Goal: Find specific page/section: Find specific page/section

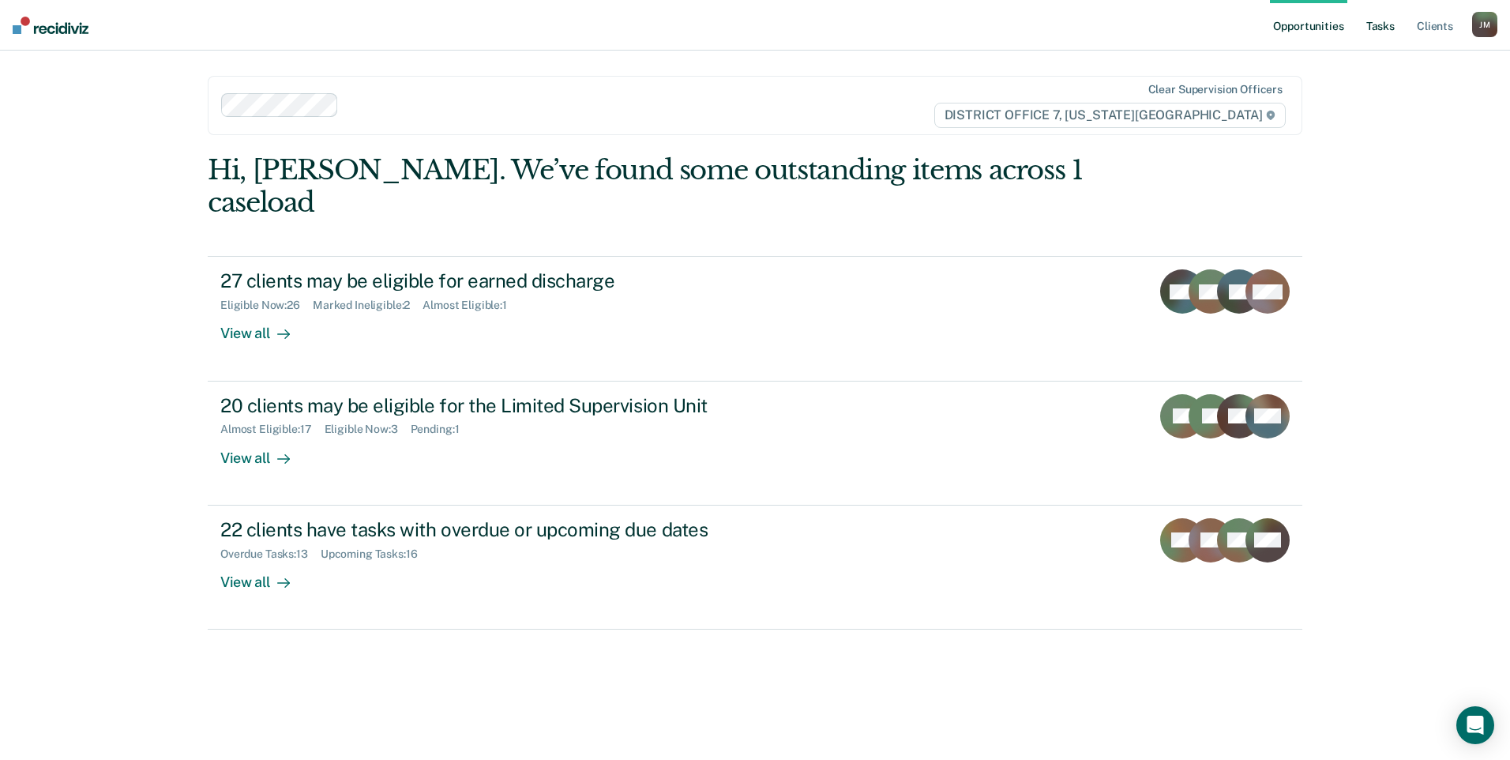
click at [1390, 32] on link "Tasks" at bounding box center [1380, 25] width 35 height 51
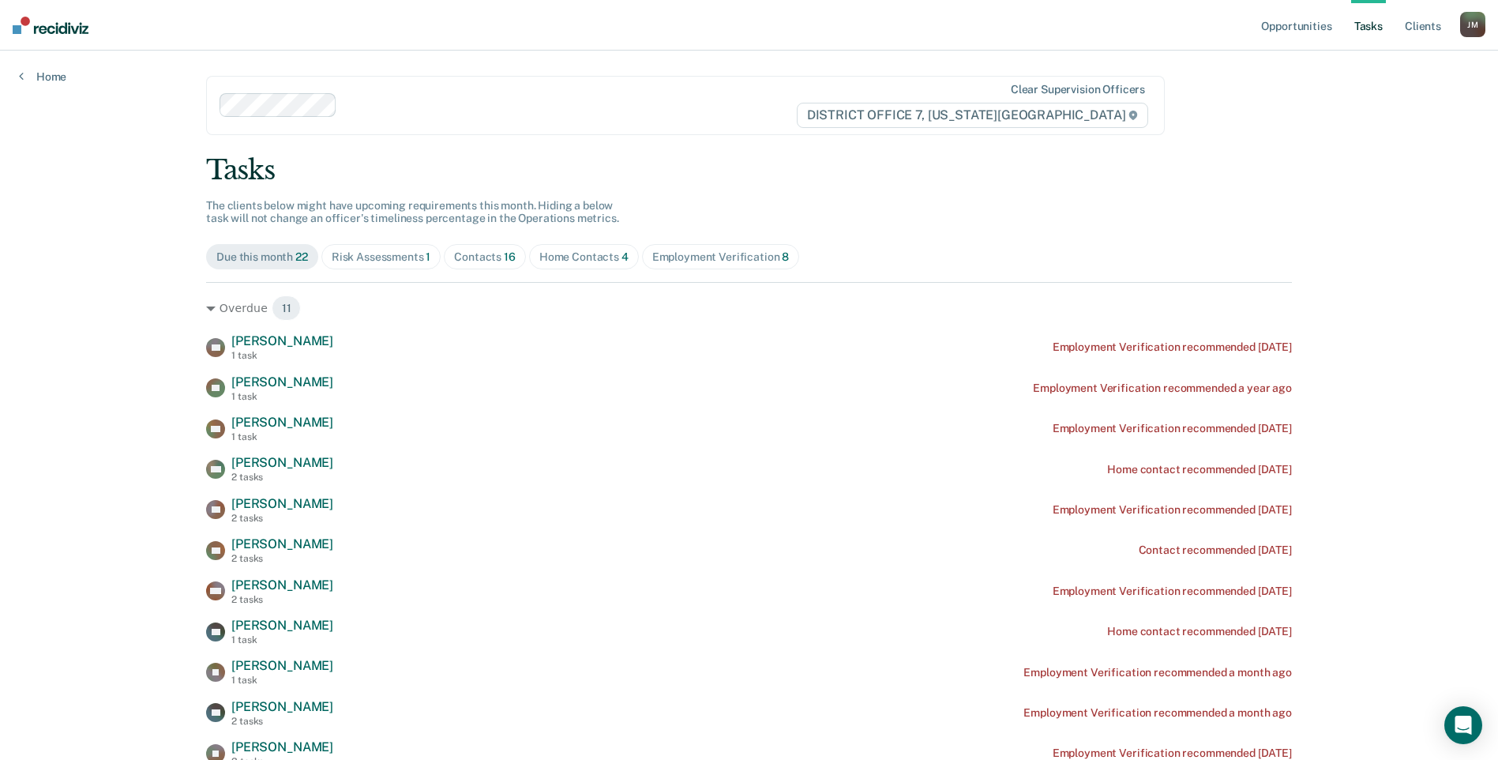
click at [606, 257] on div "Home Contacts 4" at bounding box center [583, 256] width 89 height 13
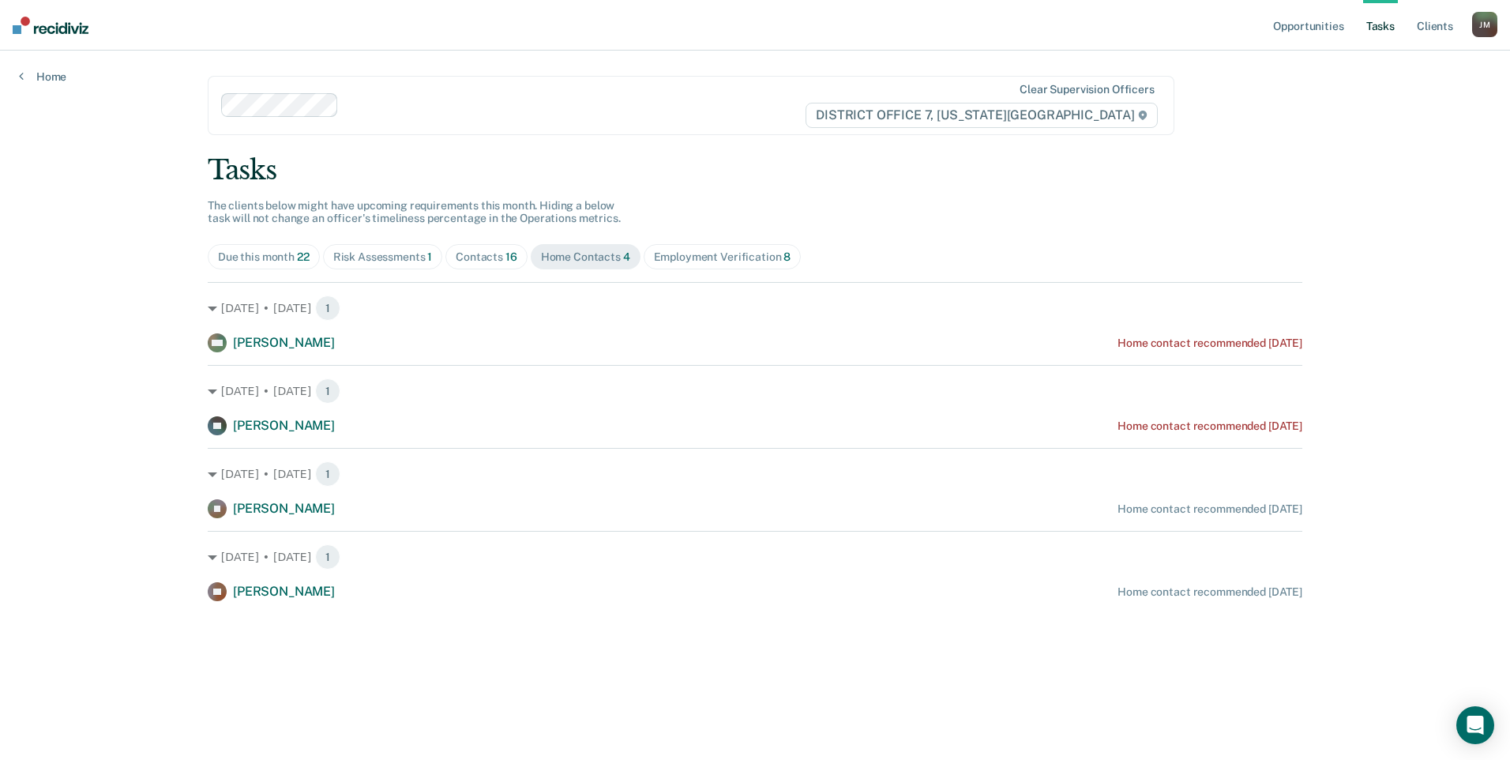
click at [506, 258] on span "16" at bounding box center [511, 256] width 12 height 13
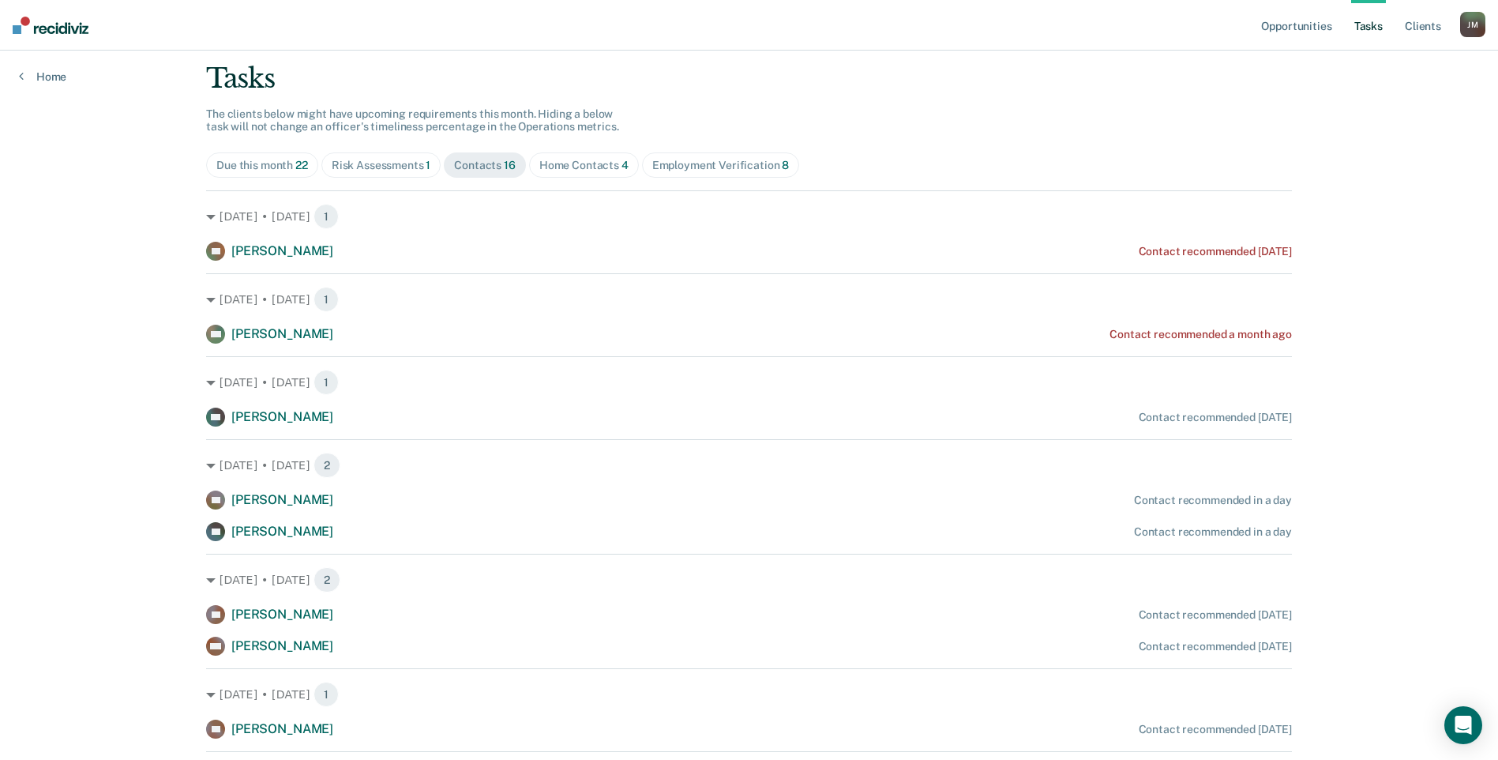
scroll to position [79, 0]
